Goal: Task Accomplishment & Management: Manage account settings

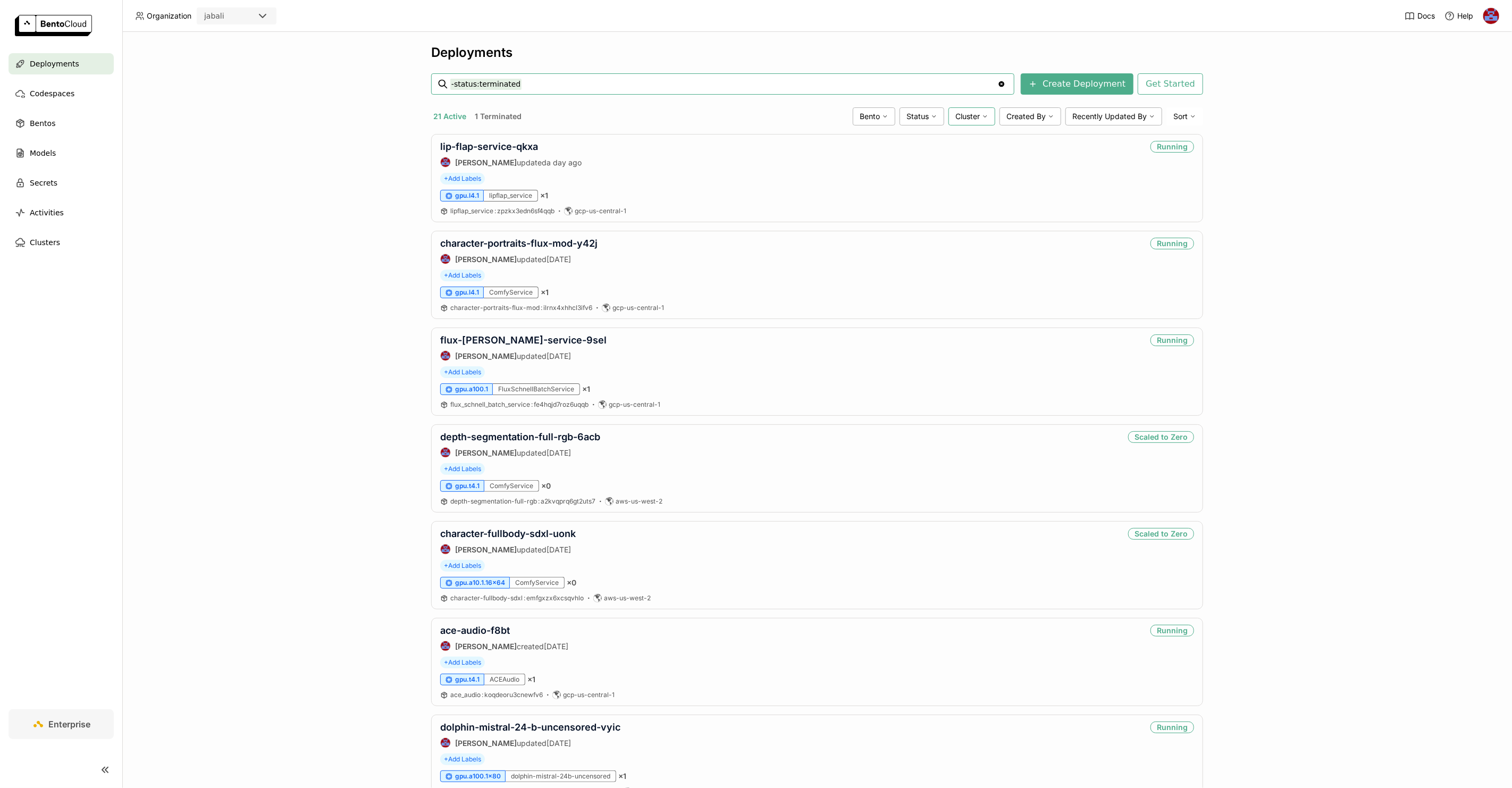
click at [966, 113] on span "Cluster" at bounding box center [968, 116] width 25 height 10
click at [916, 214] on div "aws-us-west-2" at bounding box center [931, 216] width 115 height 13
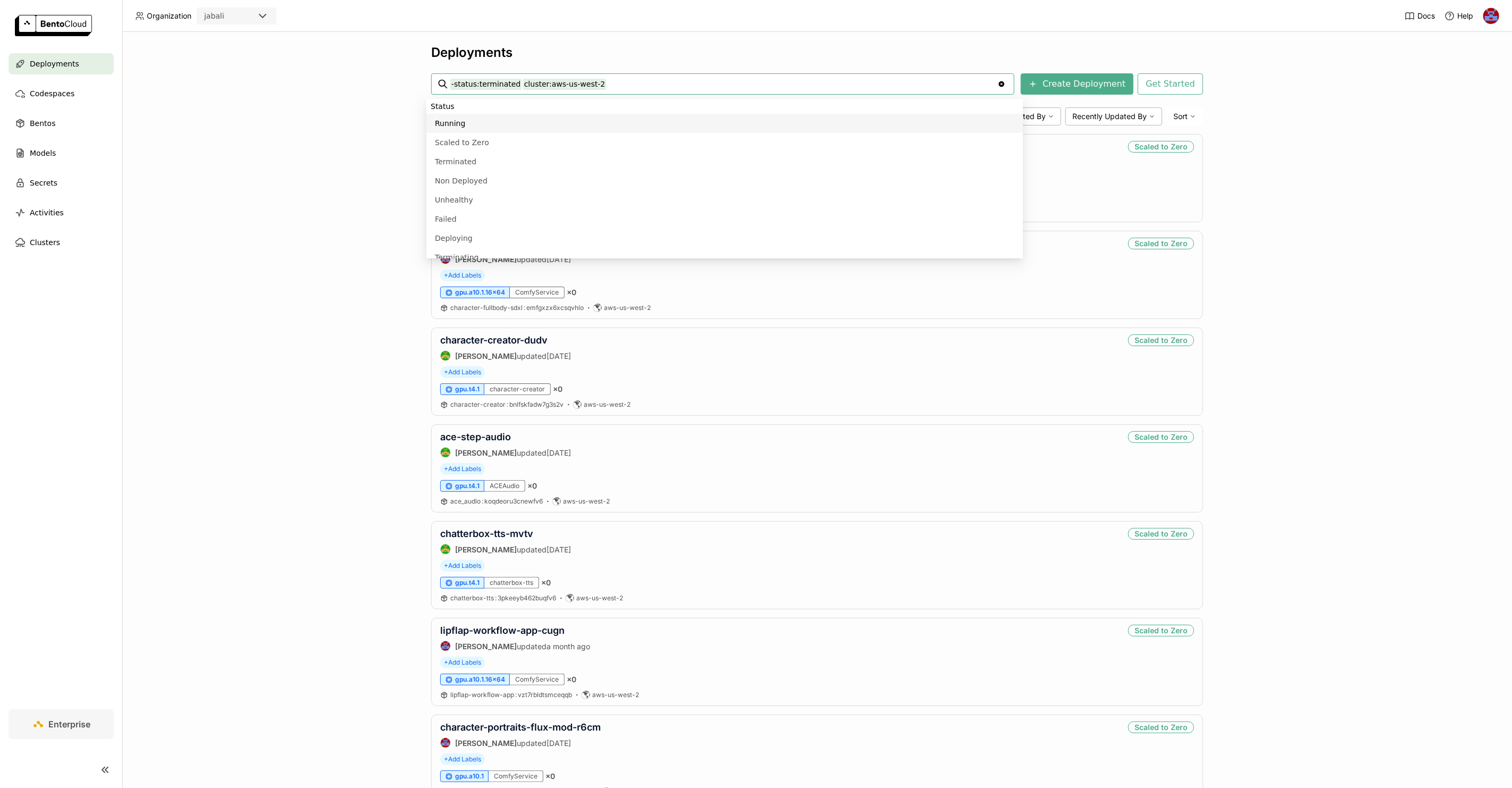
click at [1333, 177] on div "Deployments -status:terminated cluster:aws-us-west-2 -status:terminated cluster…" at bounding box center [817, 410] width 1390 height 756
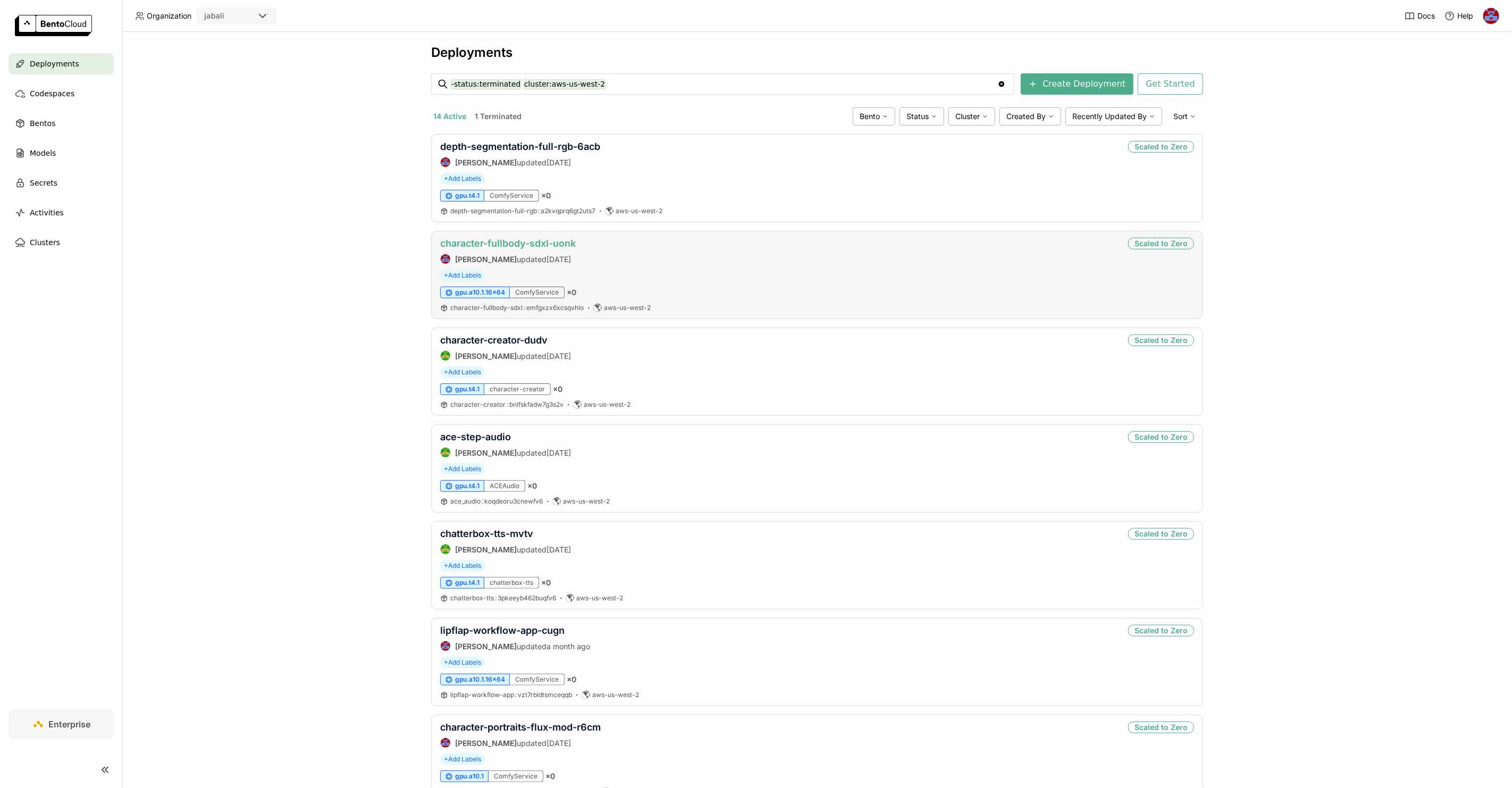
click at [539, 243] on link "character-fullbody-sdxl-uonk" at bounding box center [508, 243] width 136 height 11
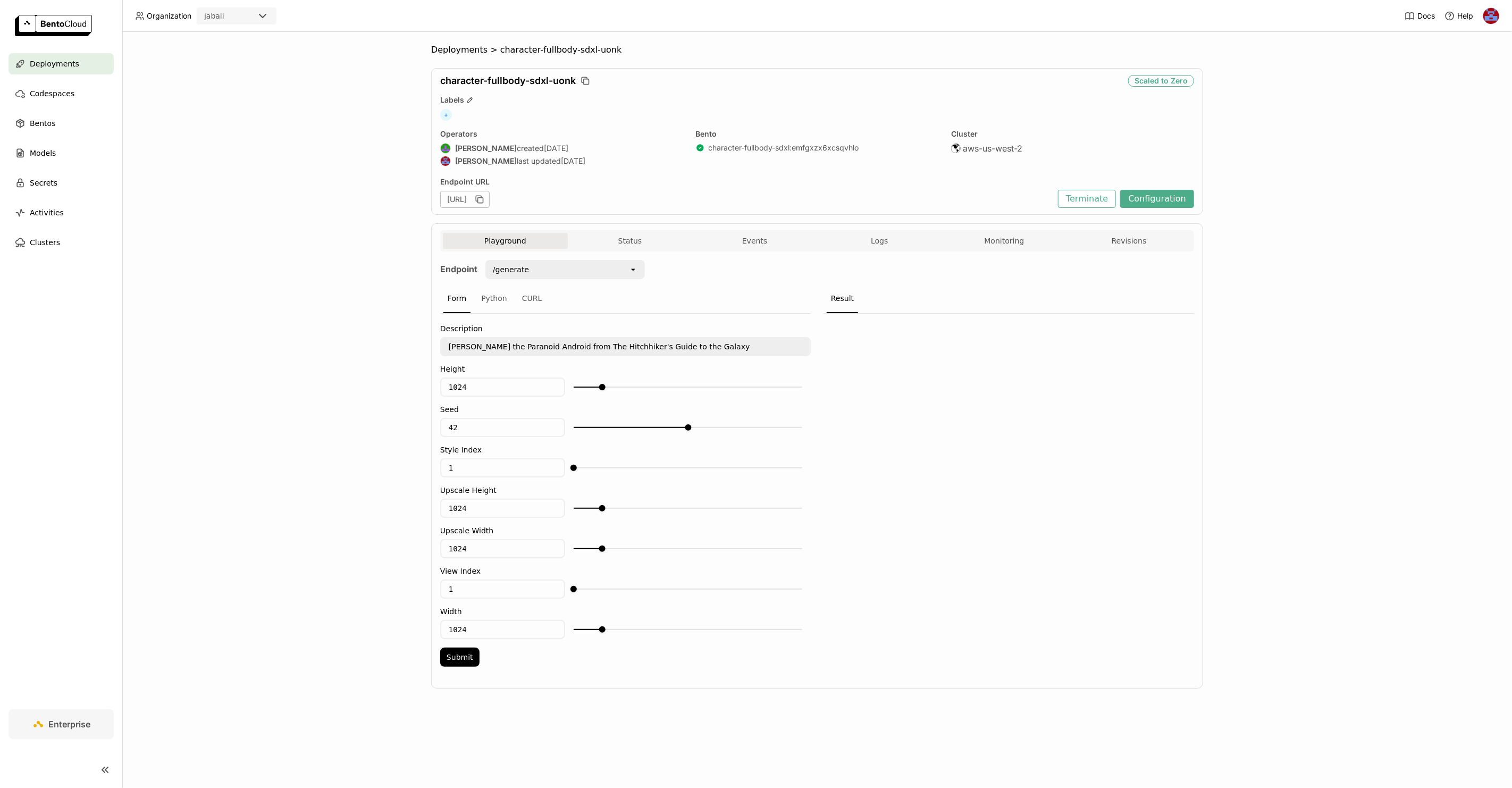
click at [1148, 209] on div "character-fullbody-sdxl-uonk Scaled to Zero Labels + Operators Shenyang Zhao cr…" at bounding box center [817, 141] width 772 height 147
click at [1150, 202] on button "Configuration" at bounding box center [1157, 199] width 74 height 18
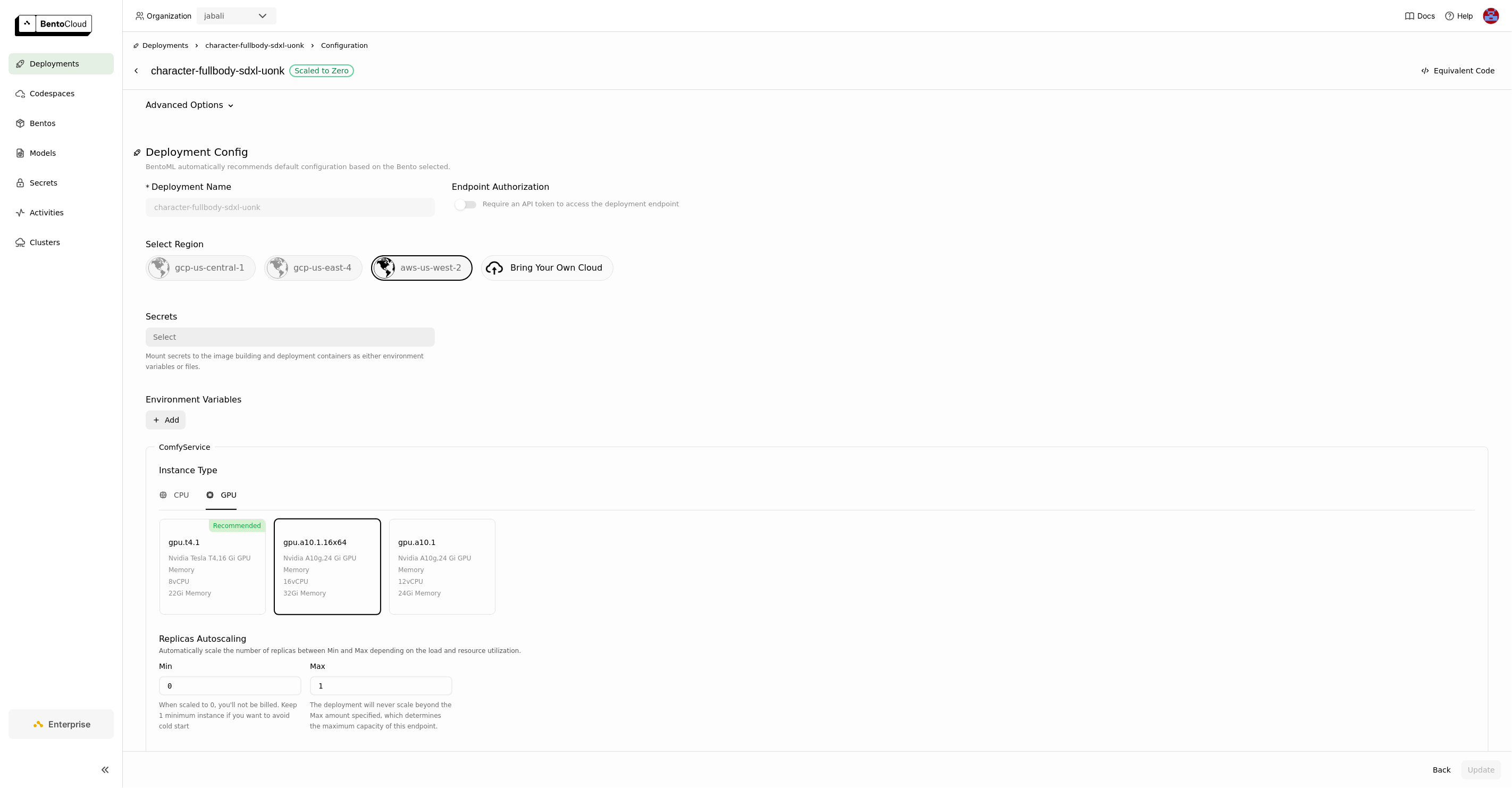
scroll to position [227, 0]
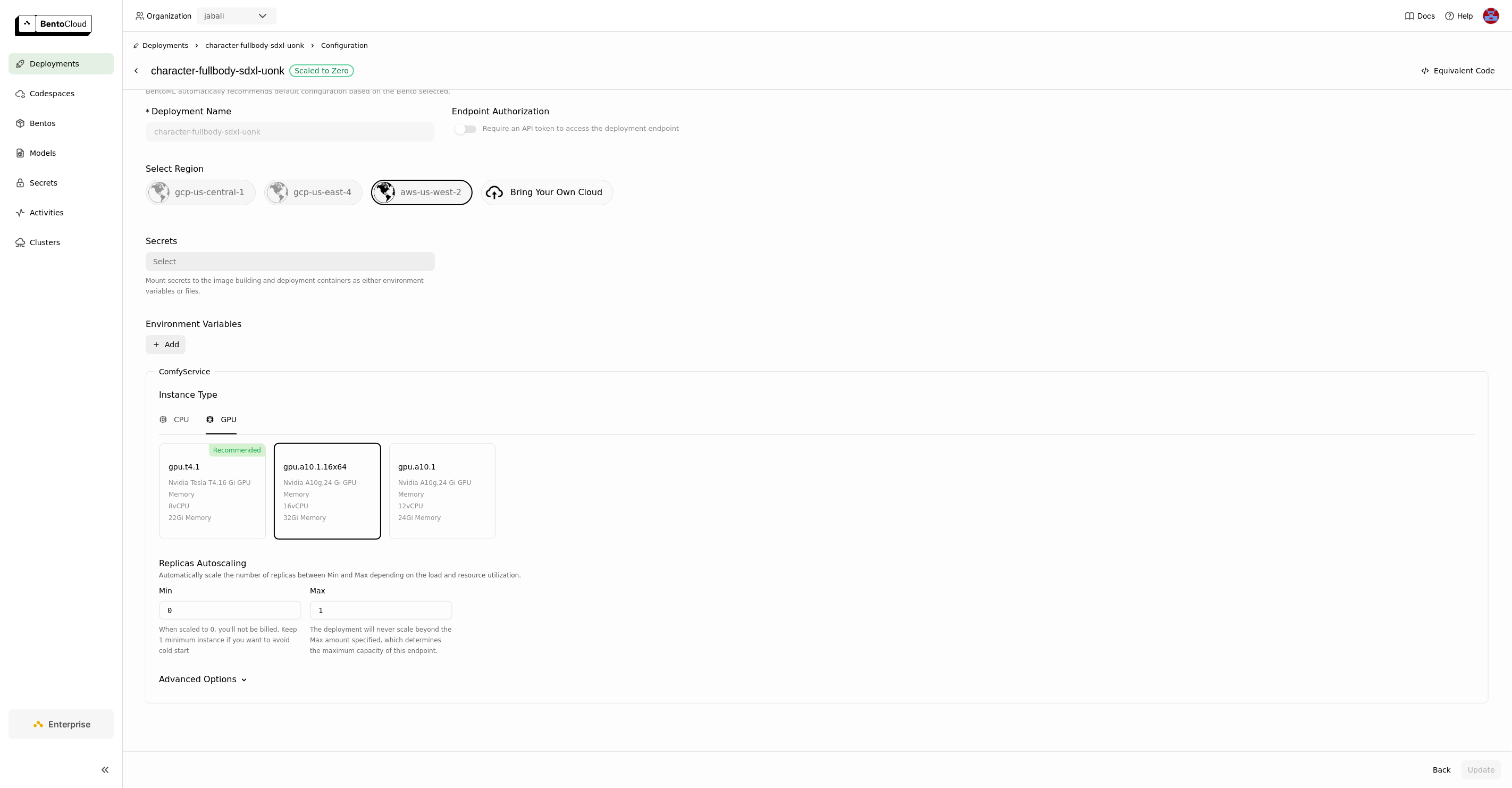
click at [338, 480] on div "nvidia a10g , 24 Gi GPU Memory" at bounding box center [329, 489] width 91 height 23
click at [207, 604] on input "0" at bounding box center [231, 610] width 141 height 17
type input "1"
click at [231, 673] on div "Advanced Options Down" at bounding box center [817, 680] width 1316 height 13
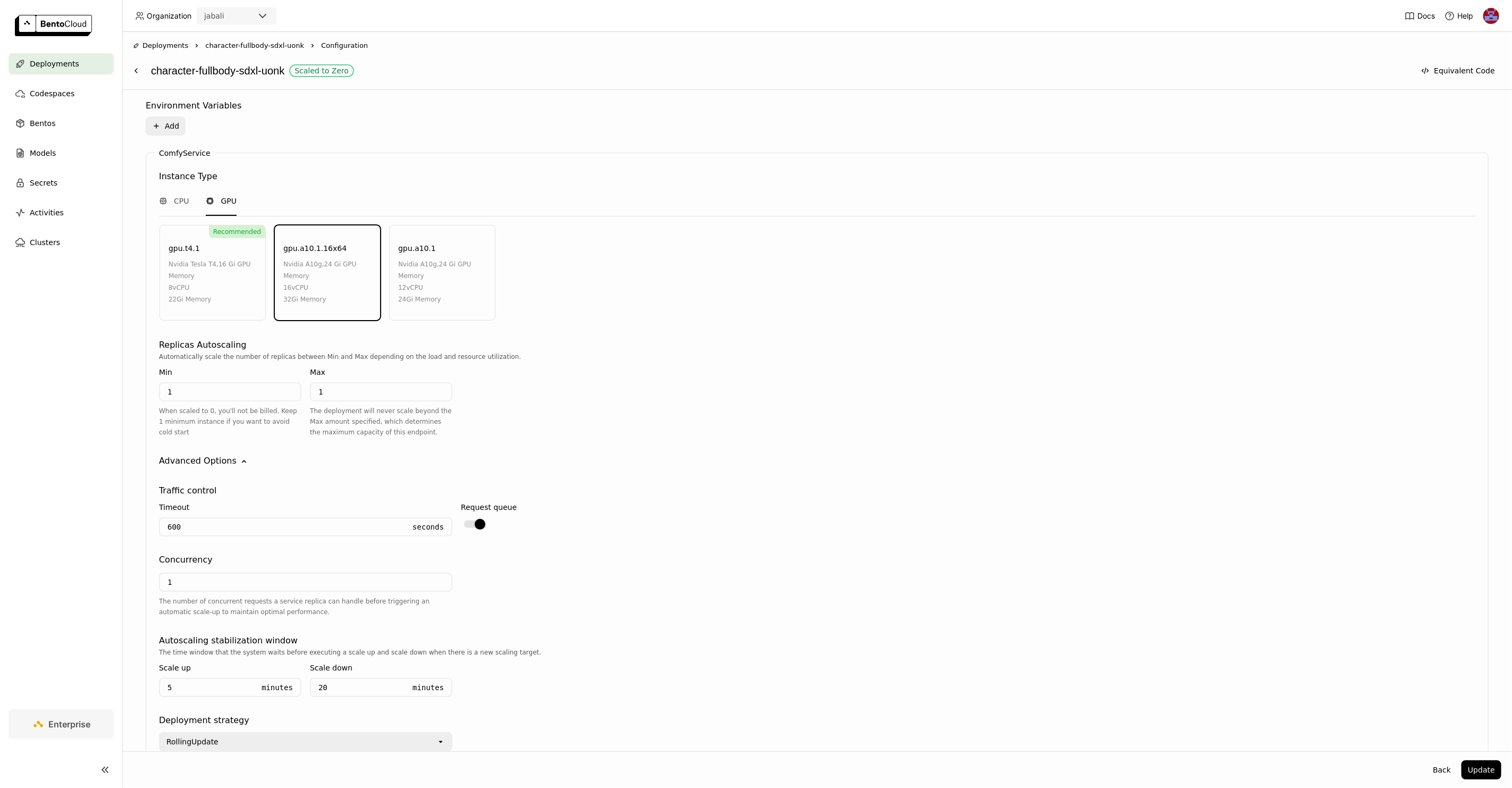
scroll to position [507, 0]
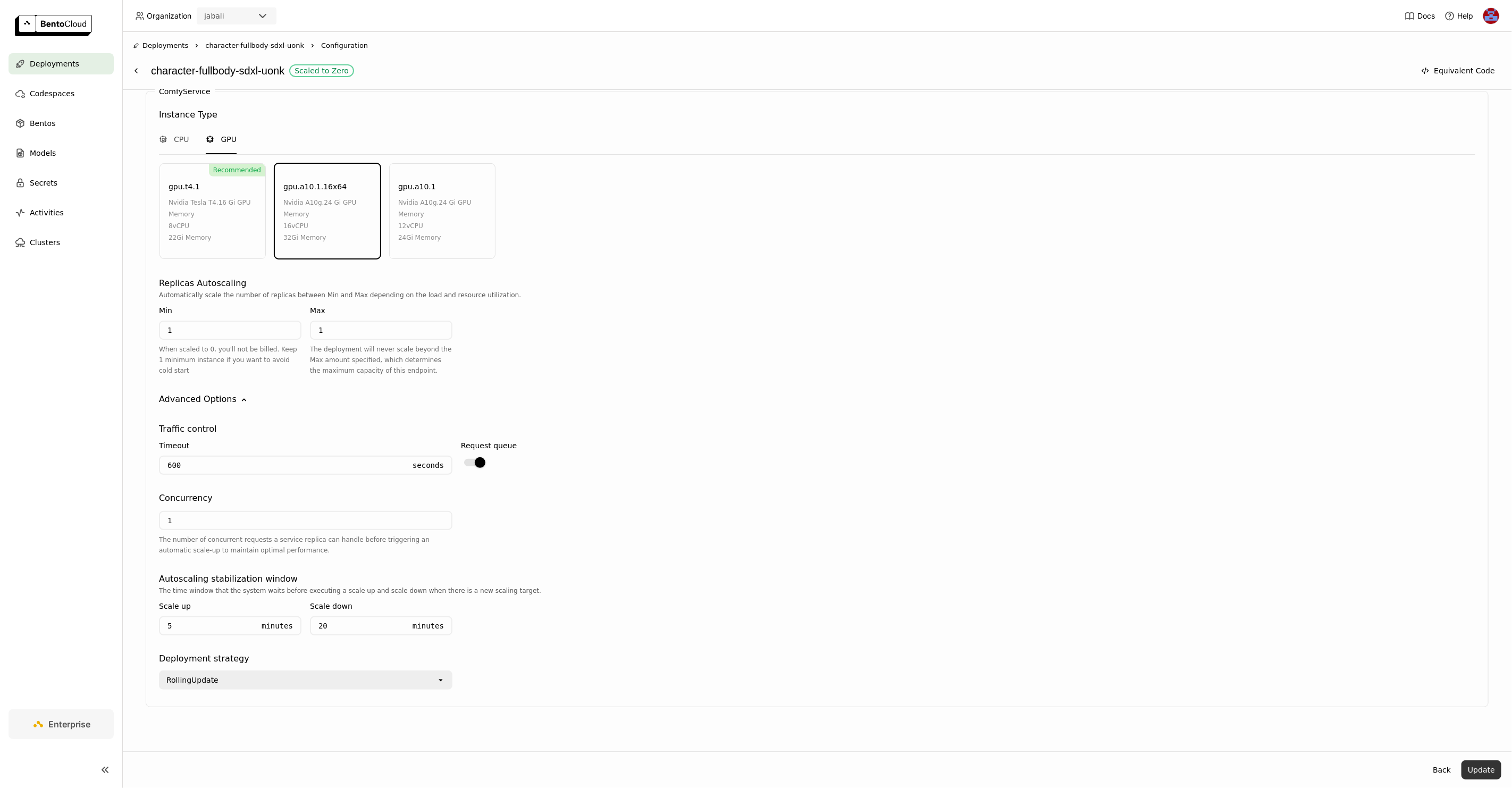
click at [1478, 772] on button "Update" at bounding box center [1481, 770] width 40 height 19
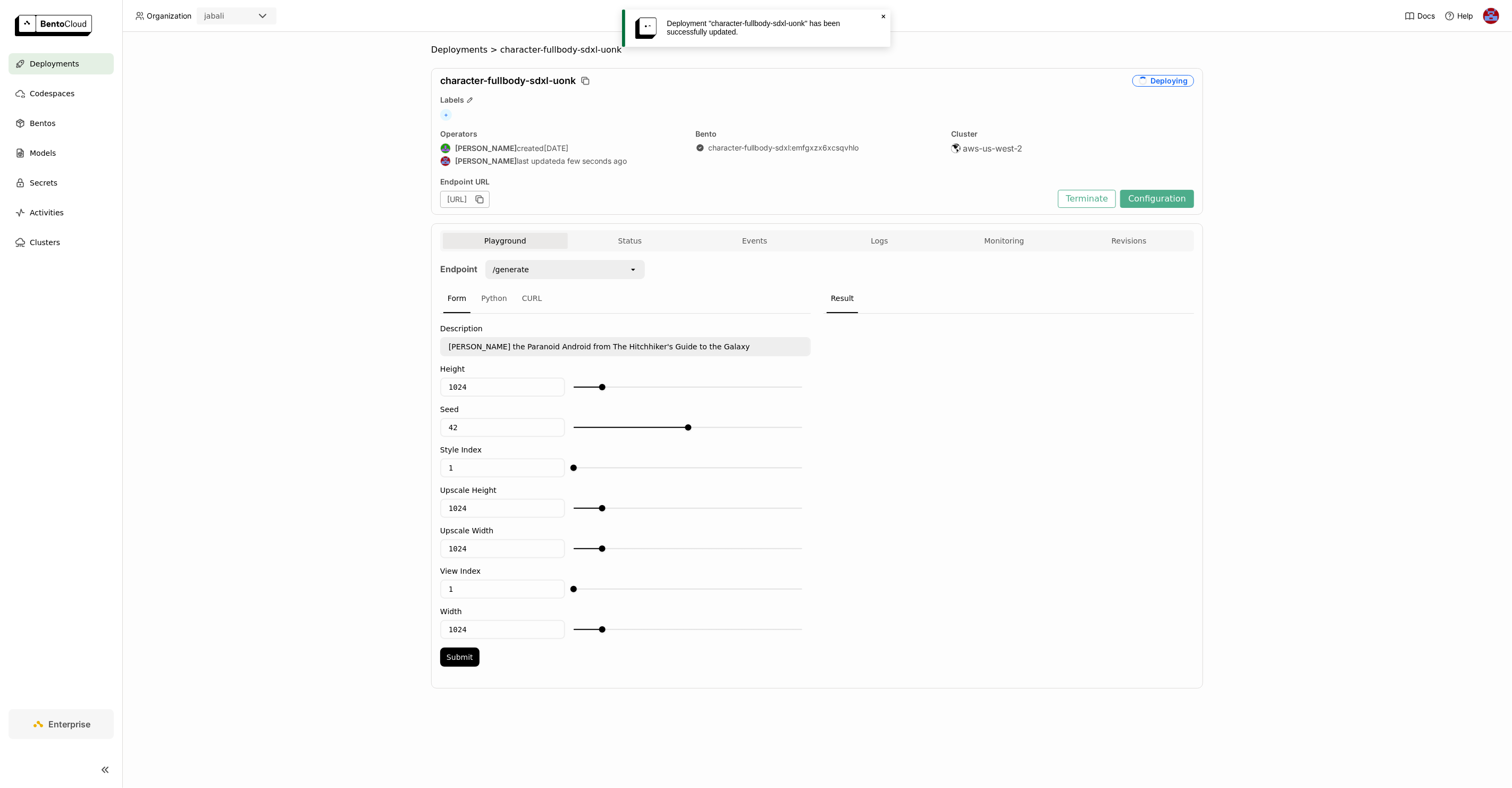
click at [370, 108] on div "Deployments > character-fullbody-sdxl-uonk character-fullbody-sdxl-uonk Deployi…" at bounding box center [817, 410] width 1390 height 756
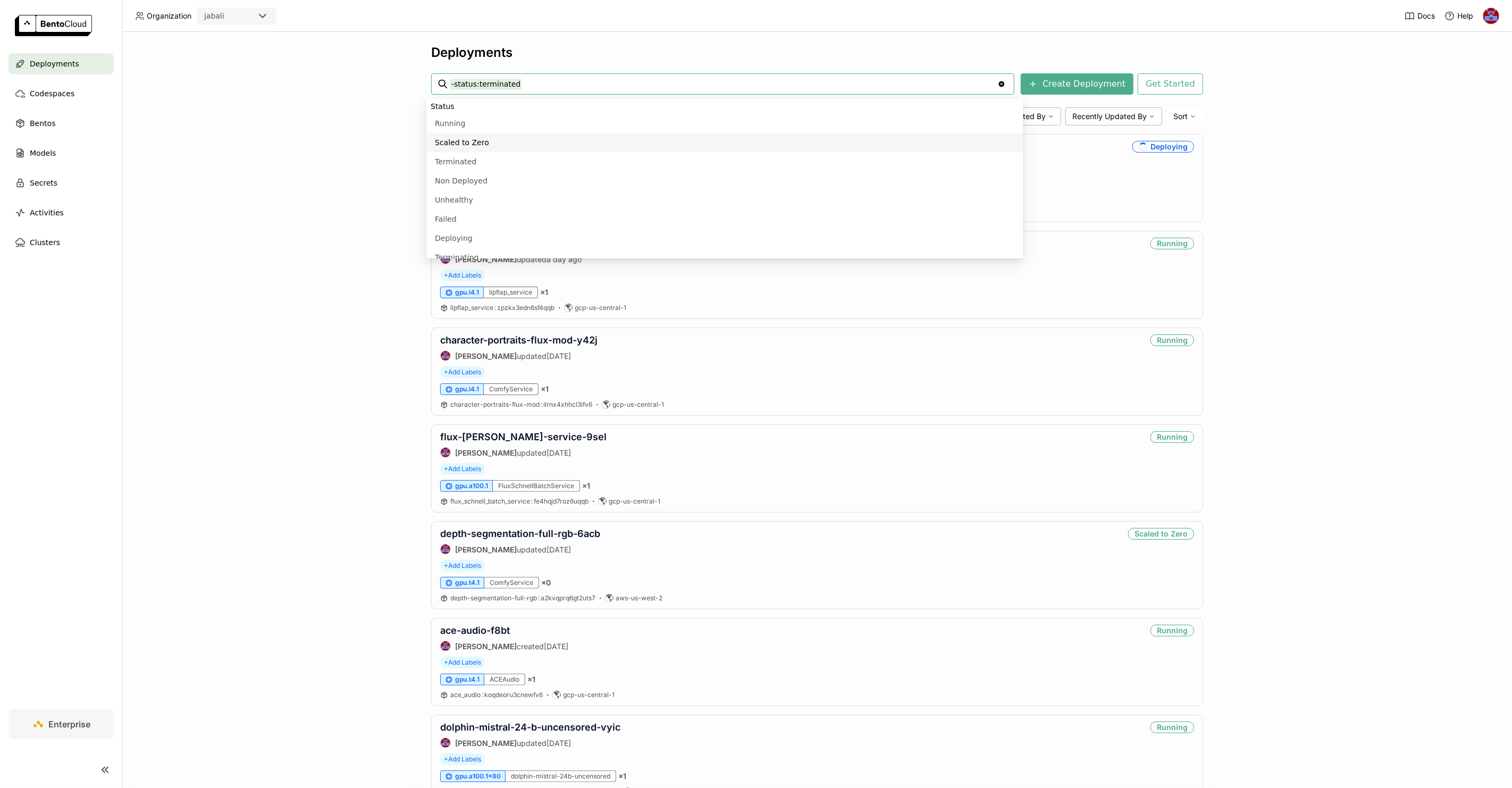
click at [322, 149] on div "Deployments -status:terminated -status:terminated Clear value Create Deployment…" at bounding box center [817, 410] width 1390 height 756
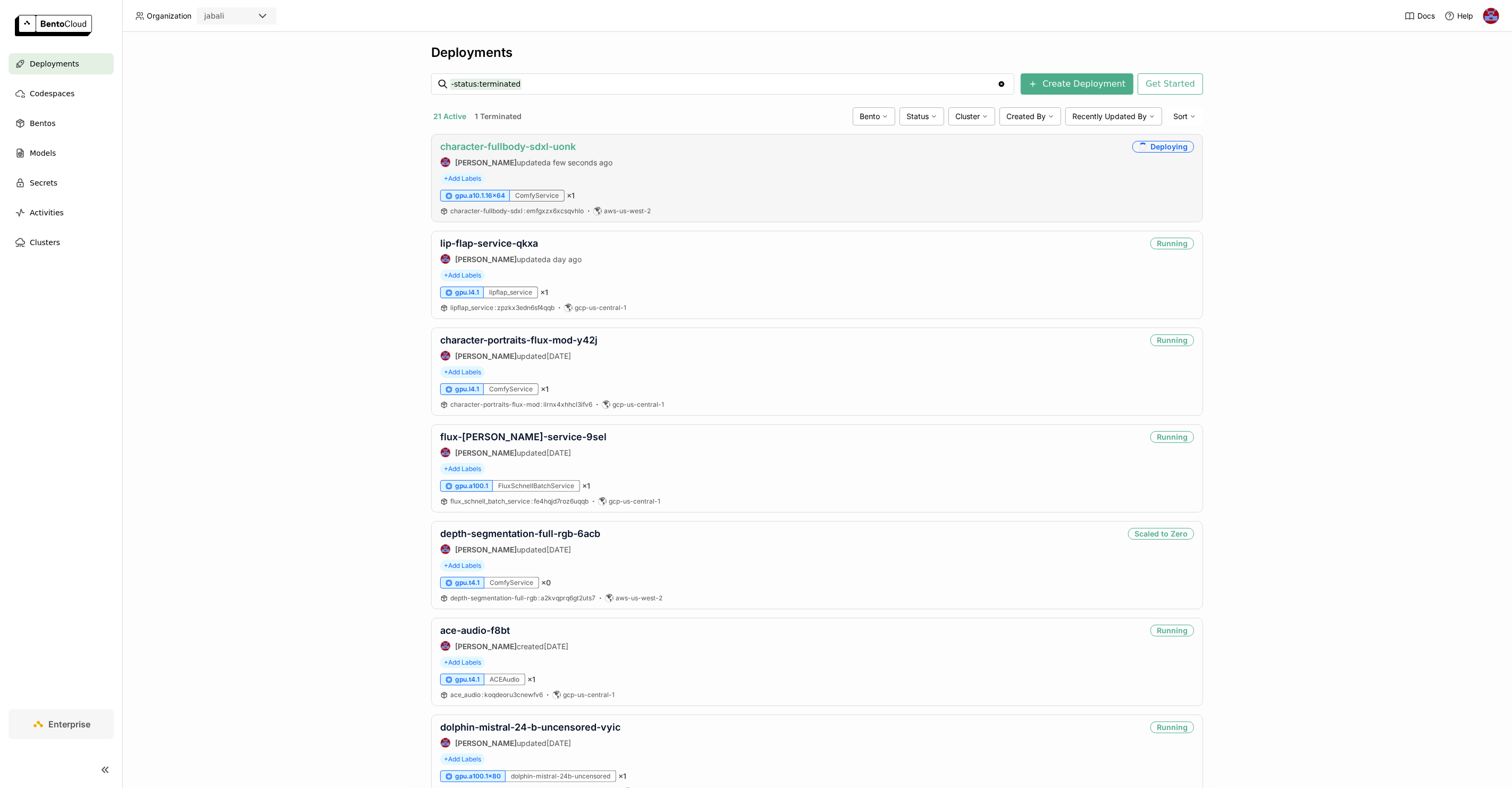
click at [538, 147] on link "character-fullbody-sdxl-uonk" at bounding box center [508, 146] width 136 height 11
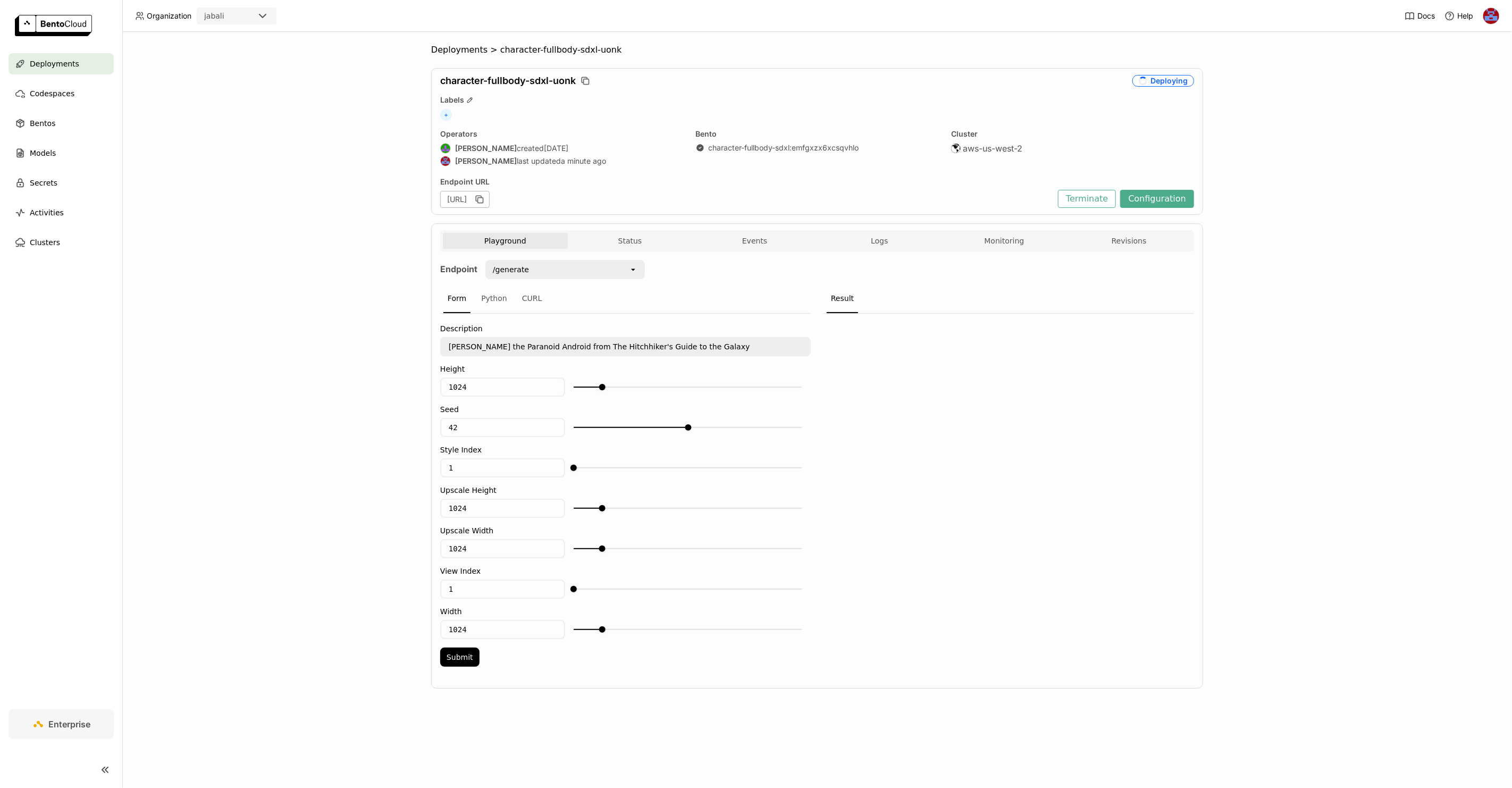
click at [1349, 79] on div "Deployments > character-fullbody-sdxl-uonk character-fullbody-sdxl-uonk Deployi…" at bounding box center [817, 410] width 1390 height 756
click at [897, 238] on button "Logs" at bounding box center [880, 240] width 125 height 16
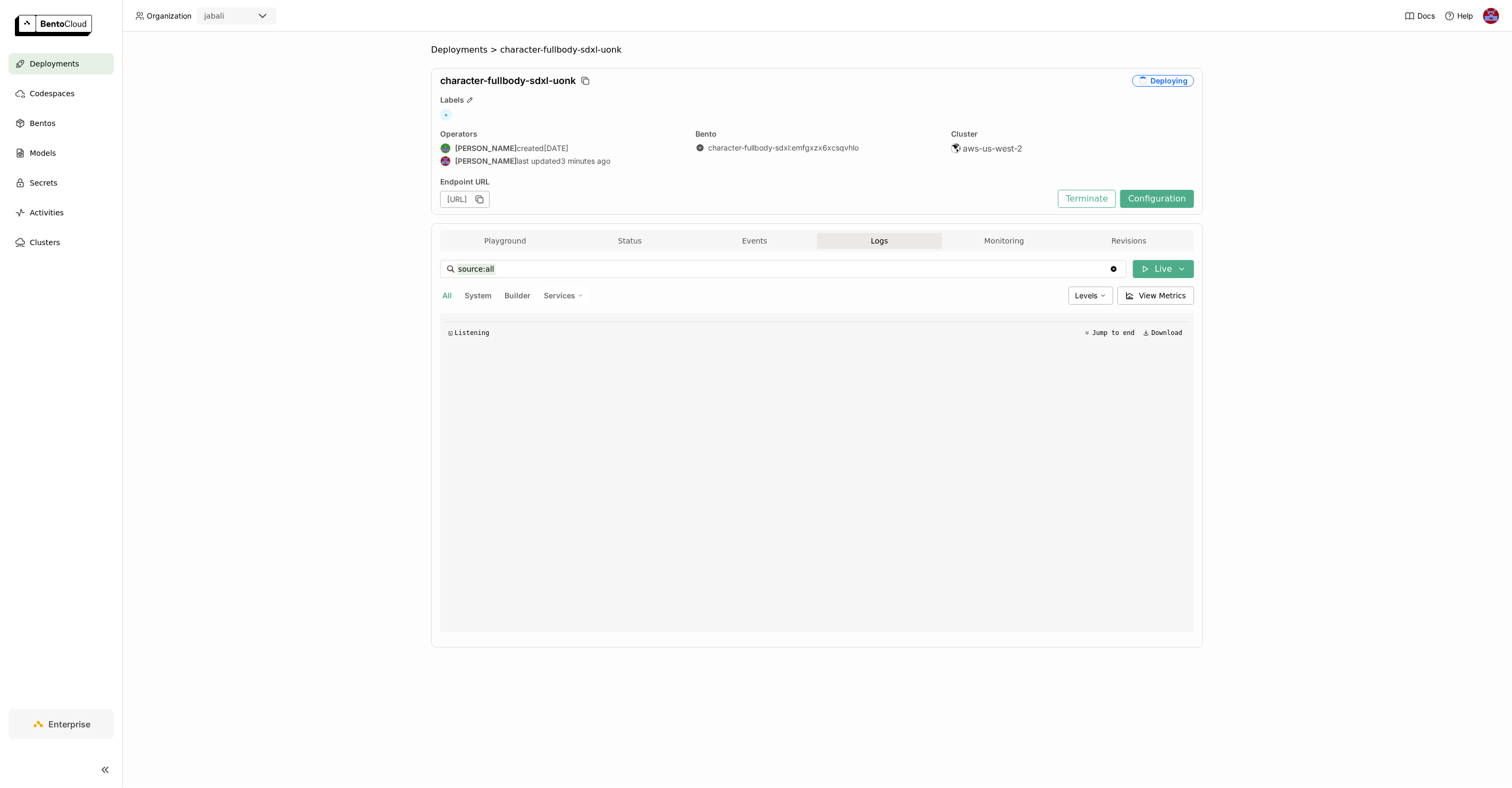
click at [1349, 152] on div "Deployments > character-fullbody-sdxl-uonk character-fullbody-sdxl-uonk Deployi…" at bounding box center [817, 410] width 1390 height 756
click at [470, 296] on span "System" at bounding box center [478, 295] width 27 height 9
click at [447, 299] on span "All" at bounding box center [447, 295] width 10 height 9
type input "source:all"
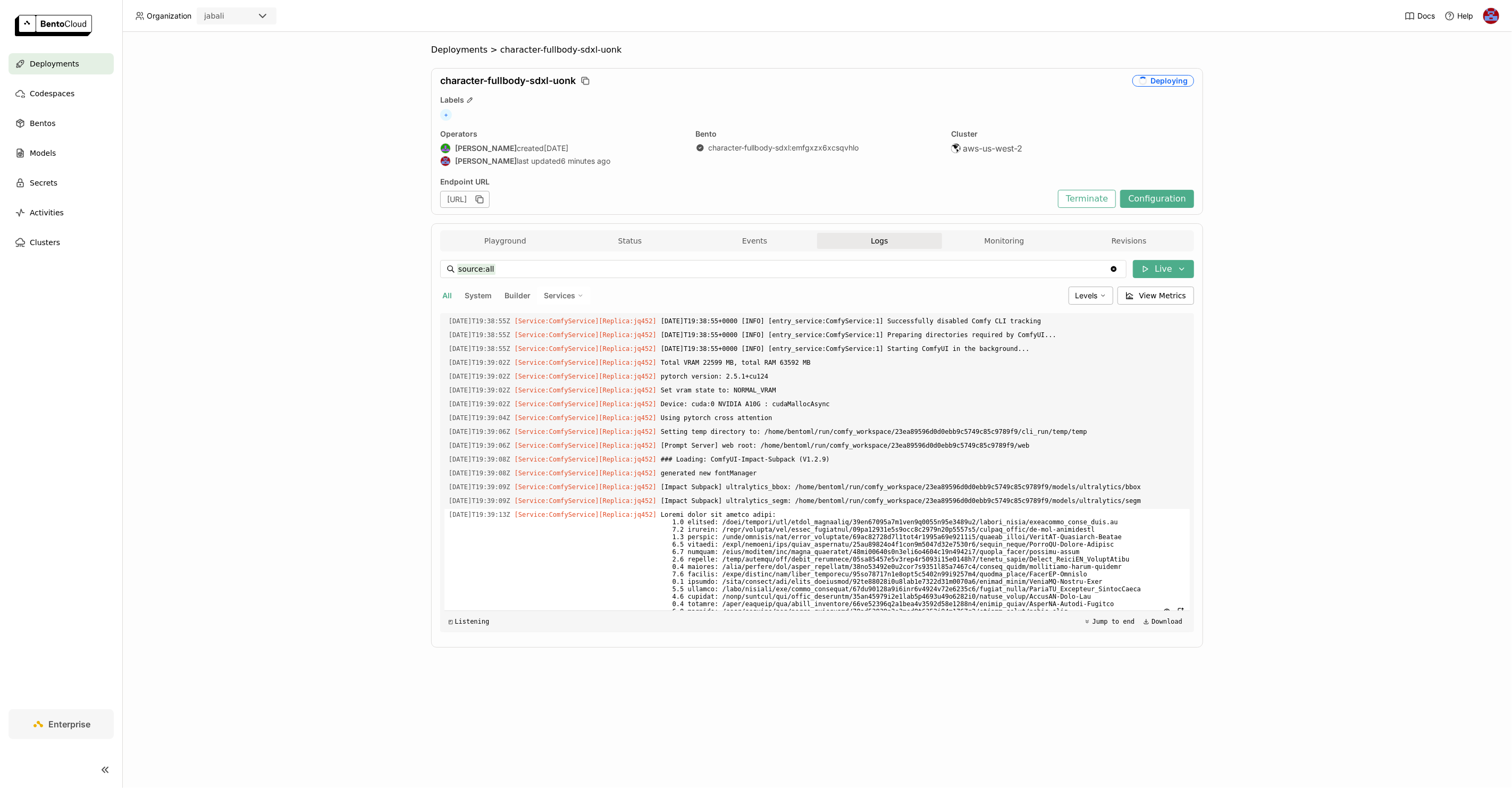
scroll to position [507, 0]
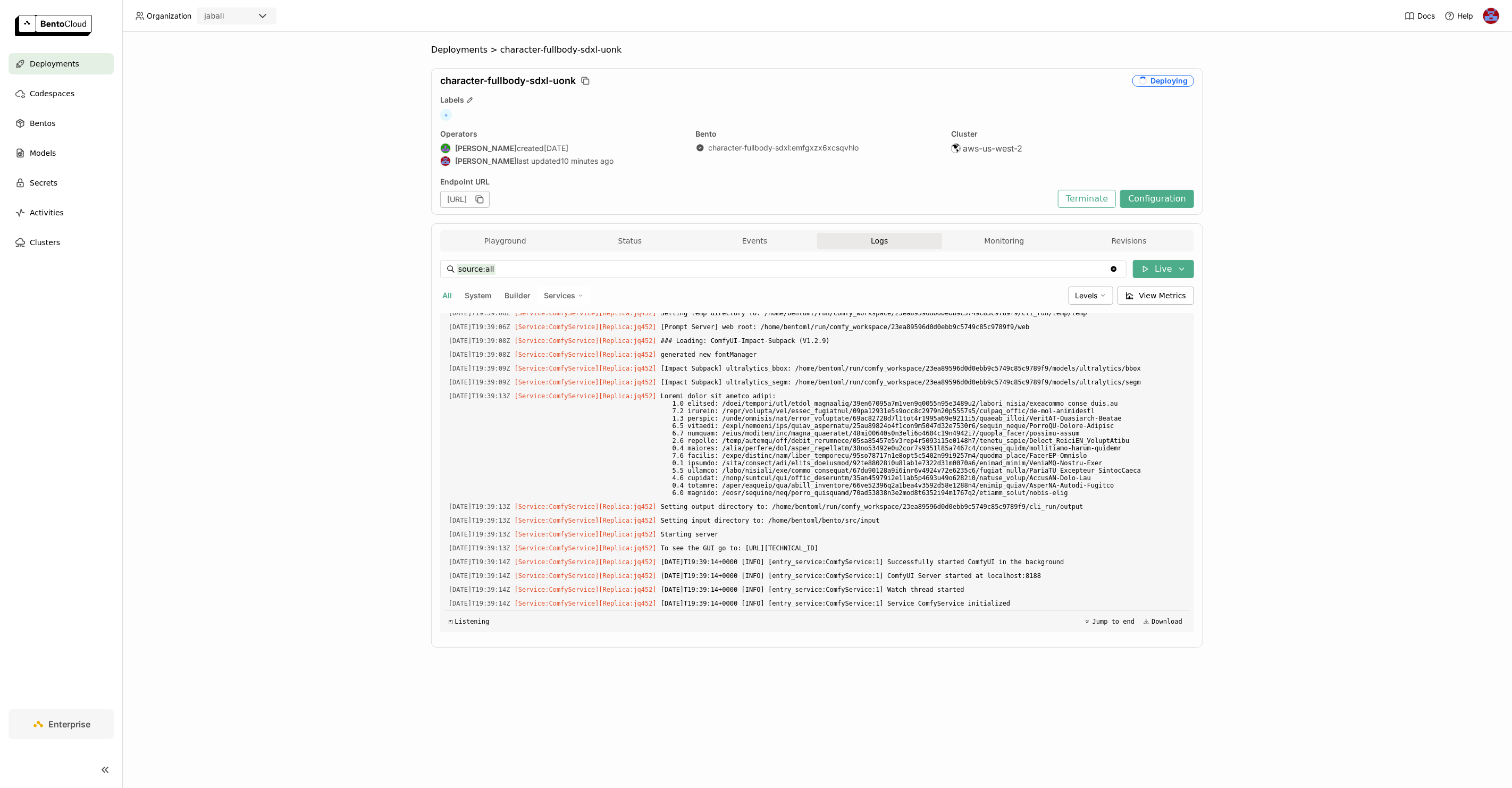
click at [1338, 116] on div "Deployments > character-fullbody-sdxl-uonk character-fullbody-sdxl-uonk Deployi…" at bounding box center [817, 410] width 1390 height 756
click at [1264, 390] on div "Deployments > character-fullbody-sdxl-uonk character-fullbody-sdxl-uonk Deployi…" at bounding box center [817, 410] width 1390 height 756
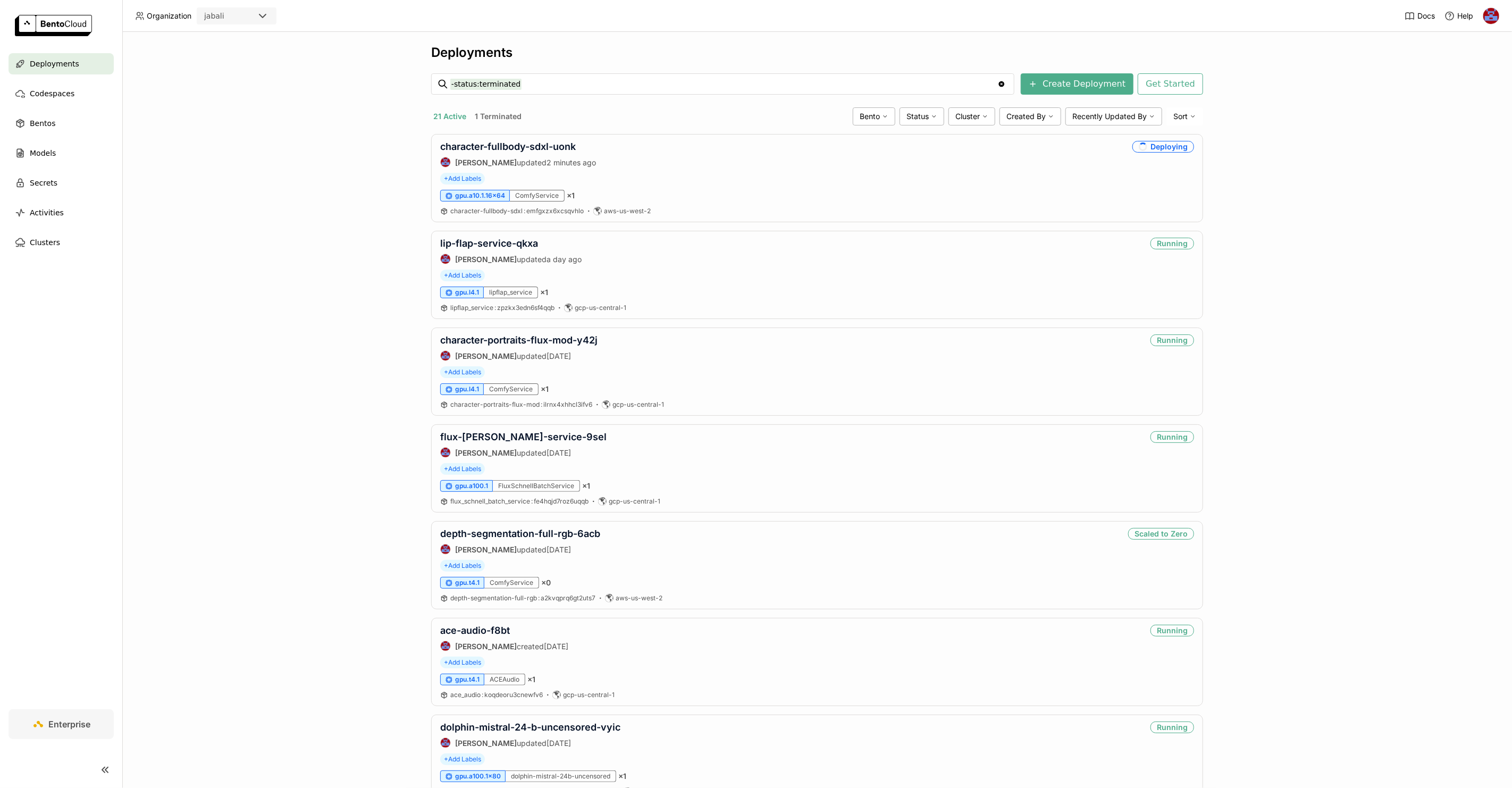
click at [1246, 93] on div "Deployments -status:terminated -status:terminated Clear value Create Deployment…" at bounding box center [817, 410] width 1390 height 756
click at [1250, 110] on div "Deployments -status:terminated -status:terminated Clear value Create Deployment…" at bounding box center [817, 410] width 1390 height 756
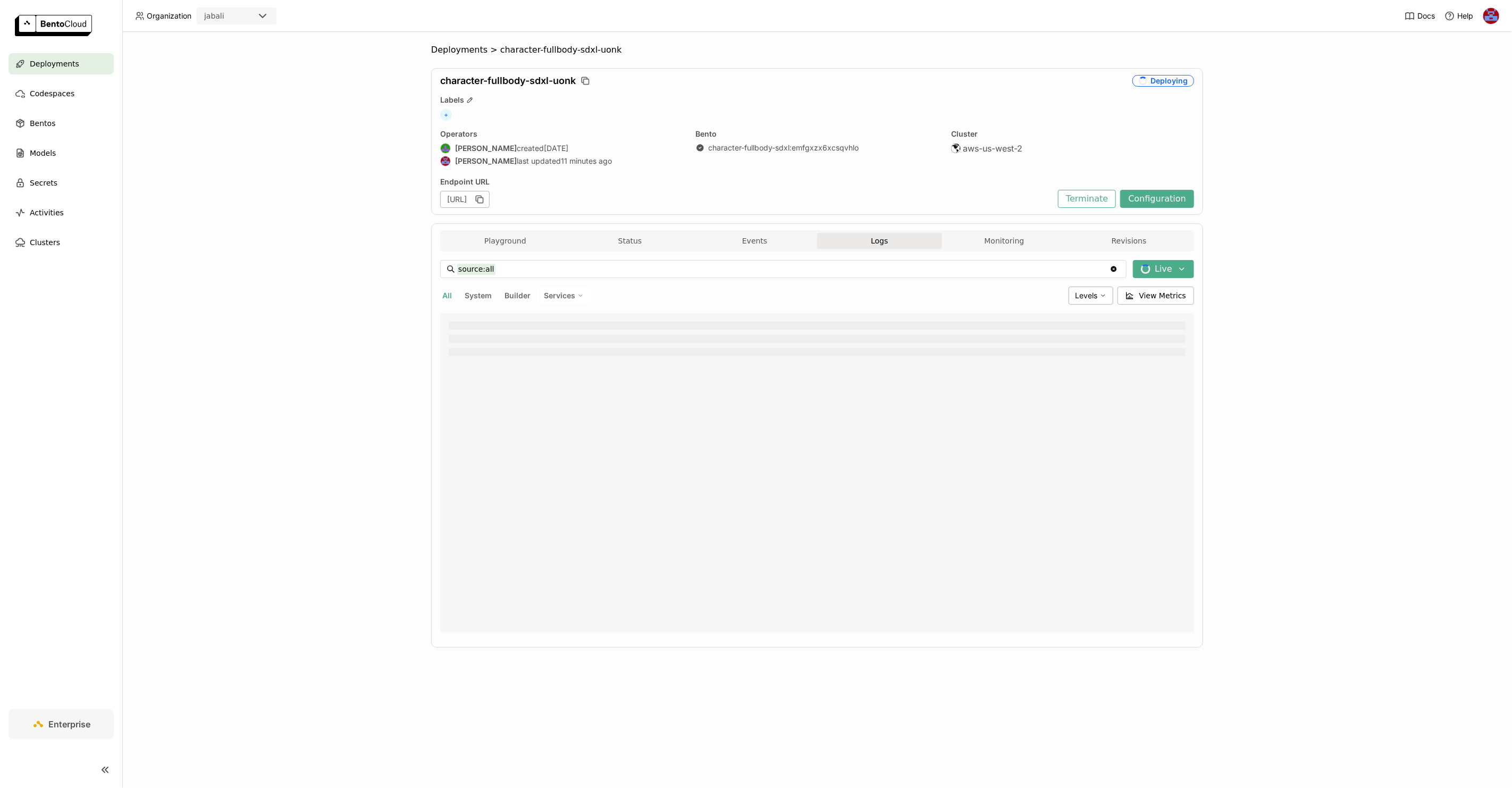
click at [369, 203] on div "Deployments > character-fullbody-sdxl-uonk character-fullbody-sdxl-uonk Deployi…" at bounding box center [817, 410] width 1390 height 756
